Goal: Task Accomplishment & Management: Use online tool/utility

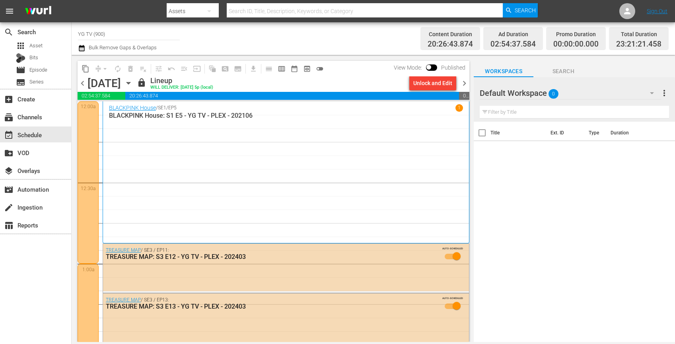
click at [562, 94] on div "Default Workspace 0" at bounding box center [571, 93] width 182 height 22
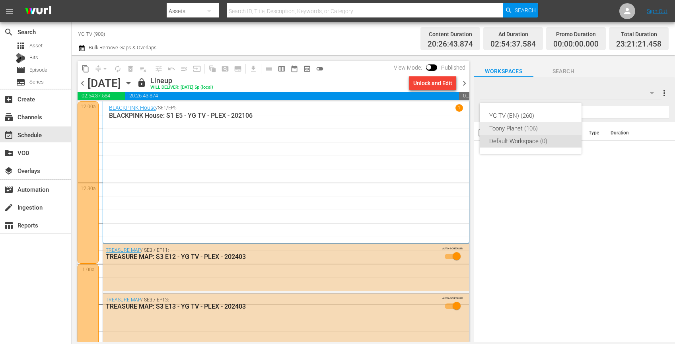
drag, startPoint x: 523, startPoint y: 125, endPoint x: 609, endPoint y: 162, distance: 93.9
click at [523, 125] on div "Toony Planet (106)" at bounding box center [530, 128] width 83 height 13
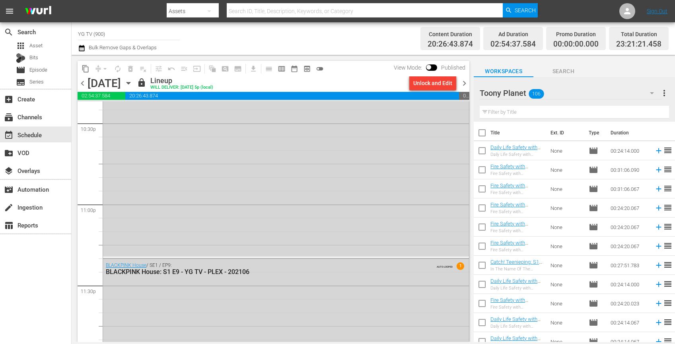
scroll to position [3692, 0]
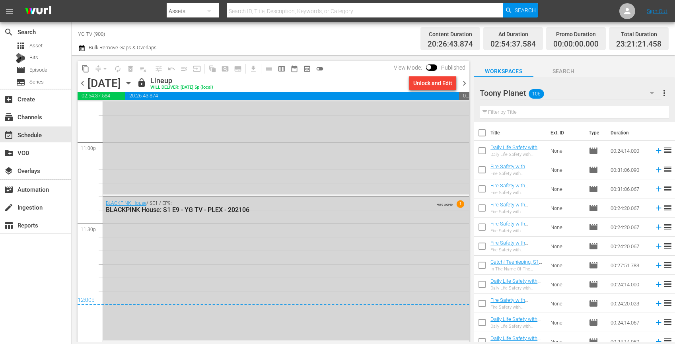
click at [459, 82] on div "Unlock and Edit" at bounding box center [432, 83] width 53 height 14
click at [460, 81] on span "chevron_right" at bounding box center [465, 83] width 10 height 10
